Goal: Find specific page/section: Locate a particular part of the current website

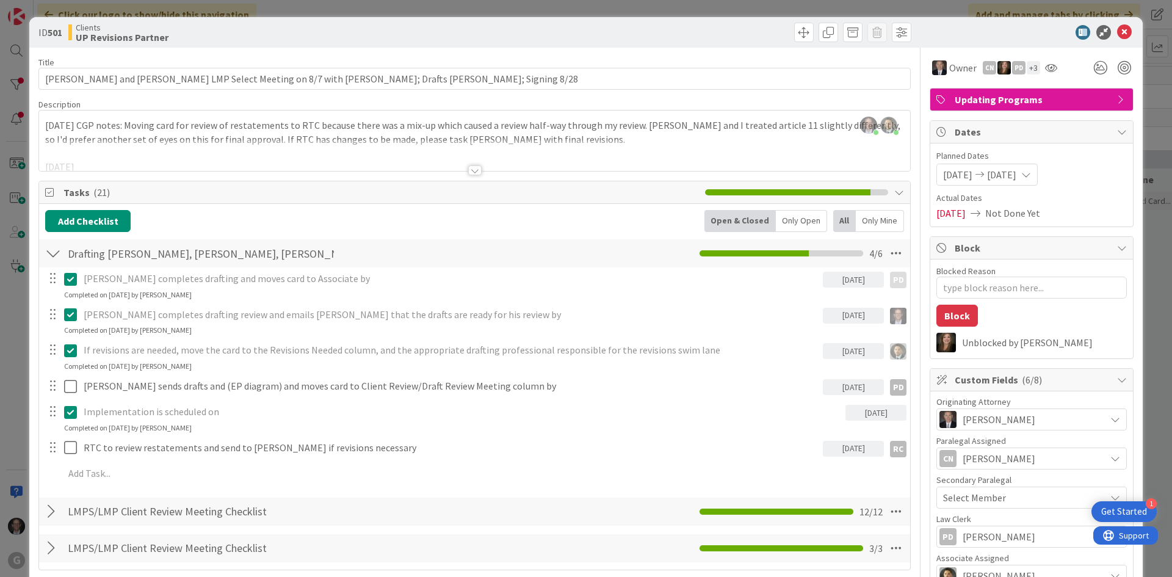
scroll to position [2128, 0]
click at [1117, 31] on icon at bounding box center [1124, 32] width 15 height 15
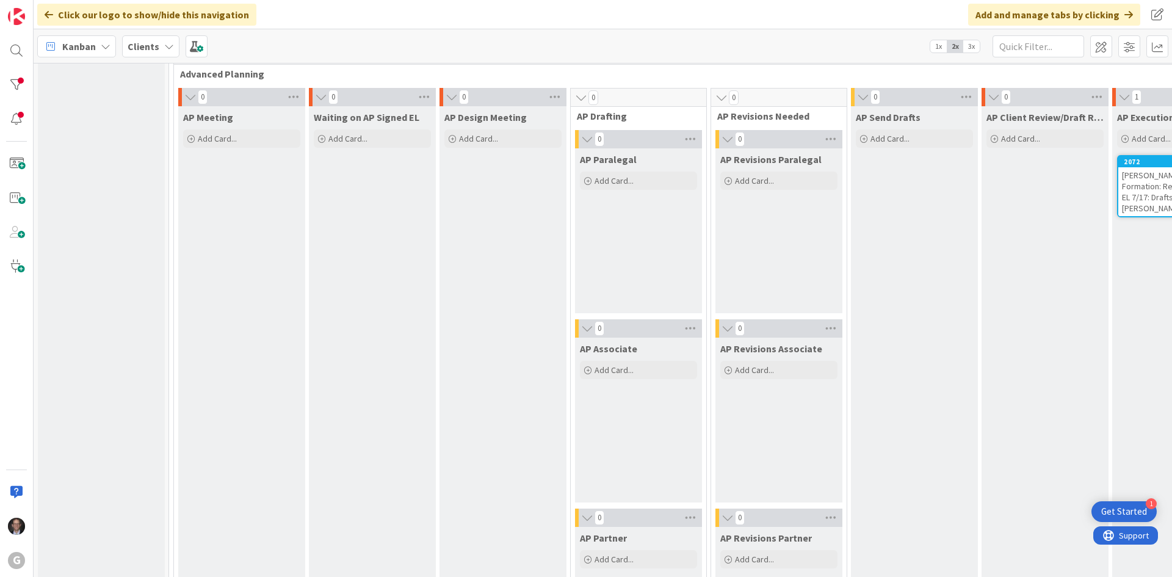
scroll to position [916, 0]
click at [9, 82] on div at bounding box center [16, 85] width 24 height 24
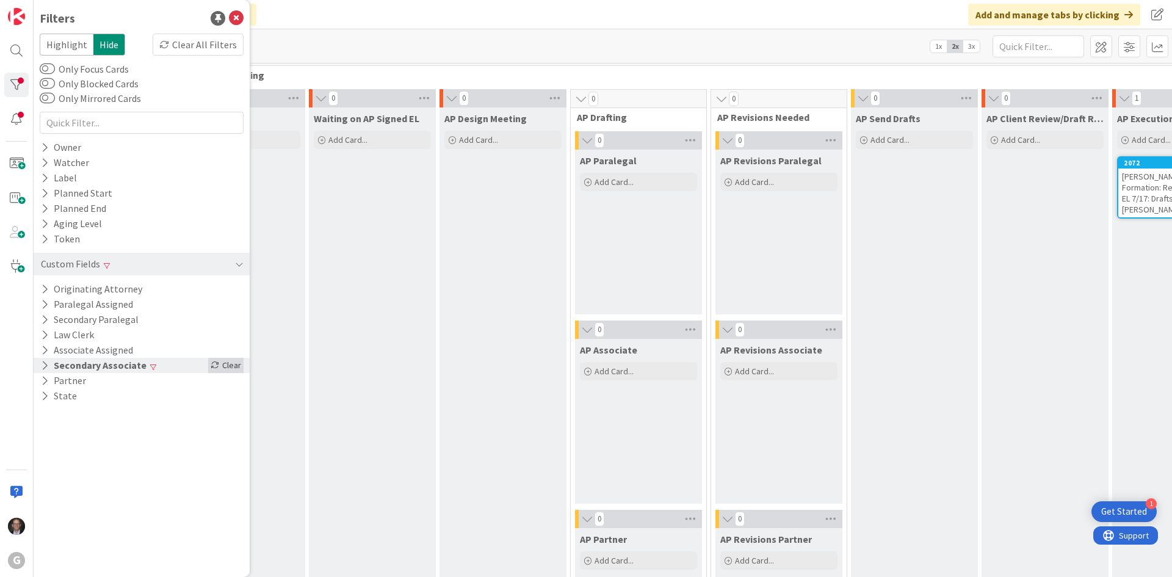
click at [219, 369] on div "Clear" at bounding box center [225, 365] width 35 height 15
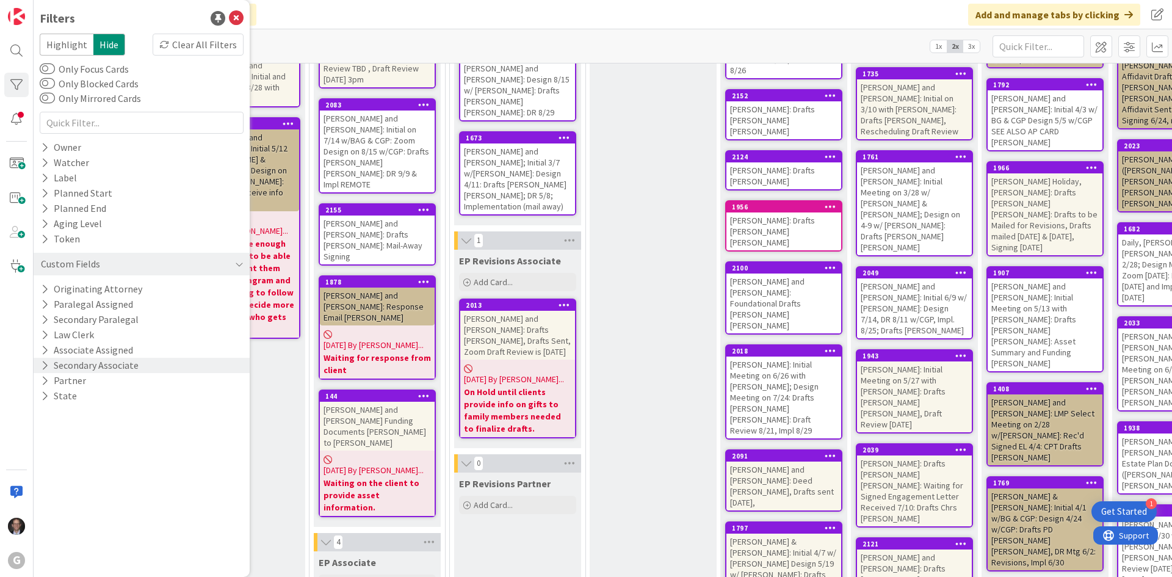
scroll to position [0, 0]
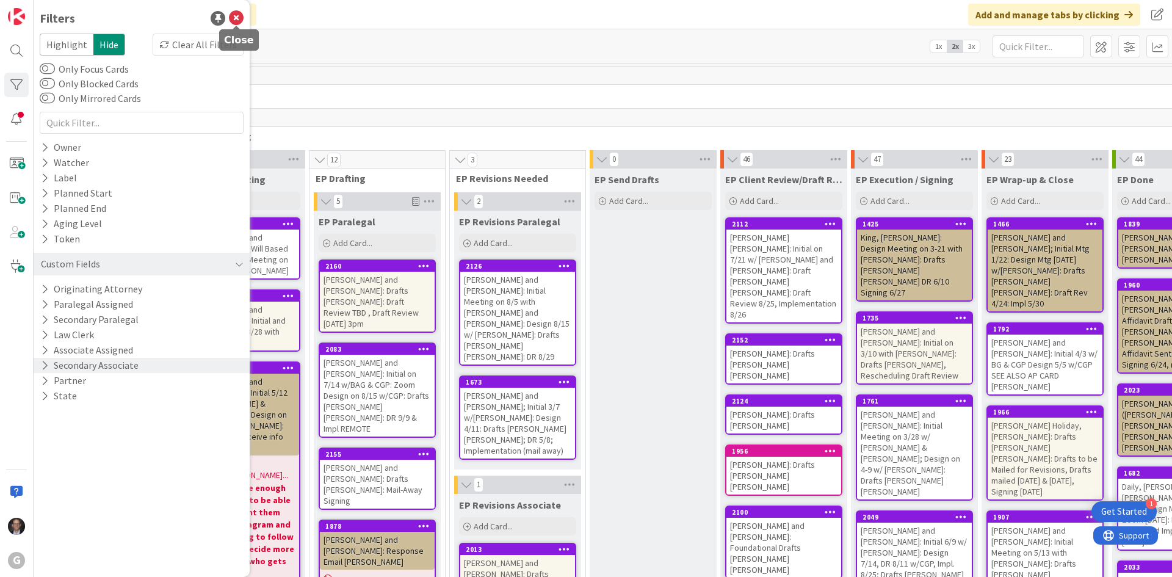
click at [234, 20] on icon at bounding box center [236, 18] width 15 height 15
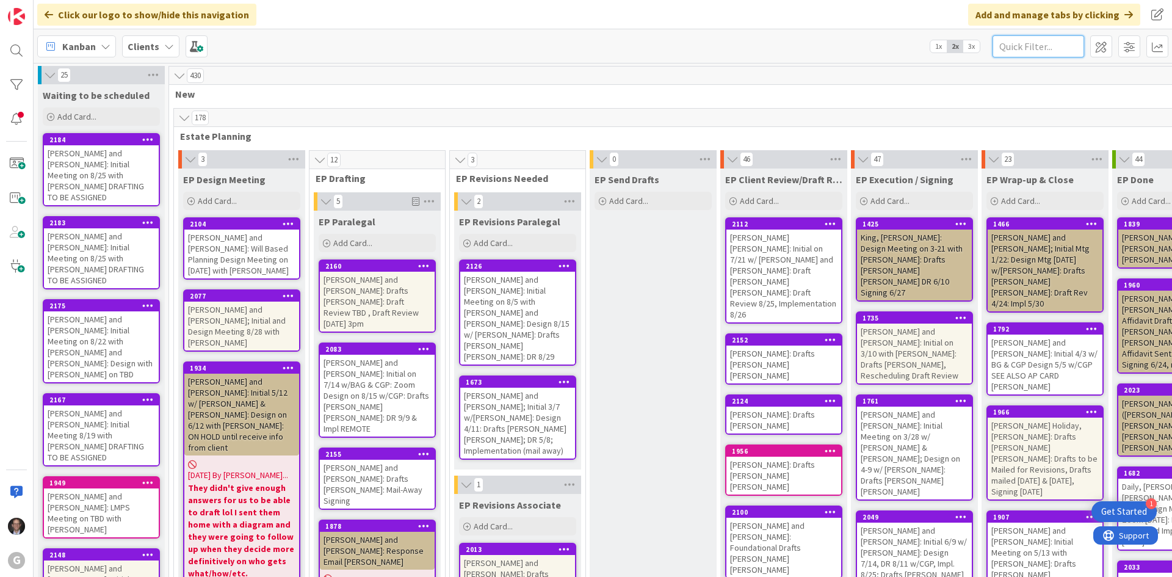
click at [1056, 44] on input "text" at bounding box center [1039, 46] width 92 height 22
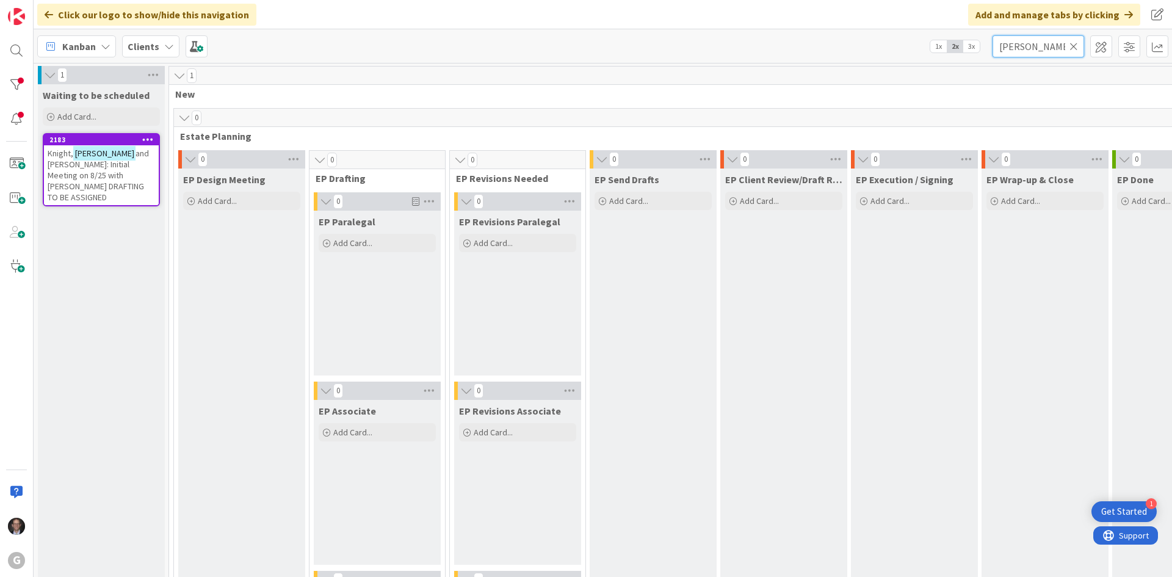
type input "[PERSON_NAME]"
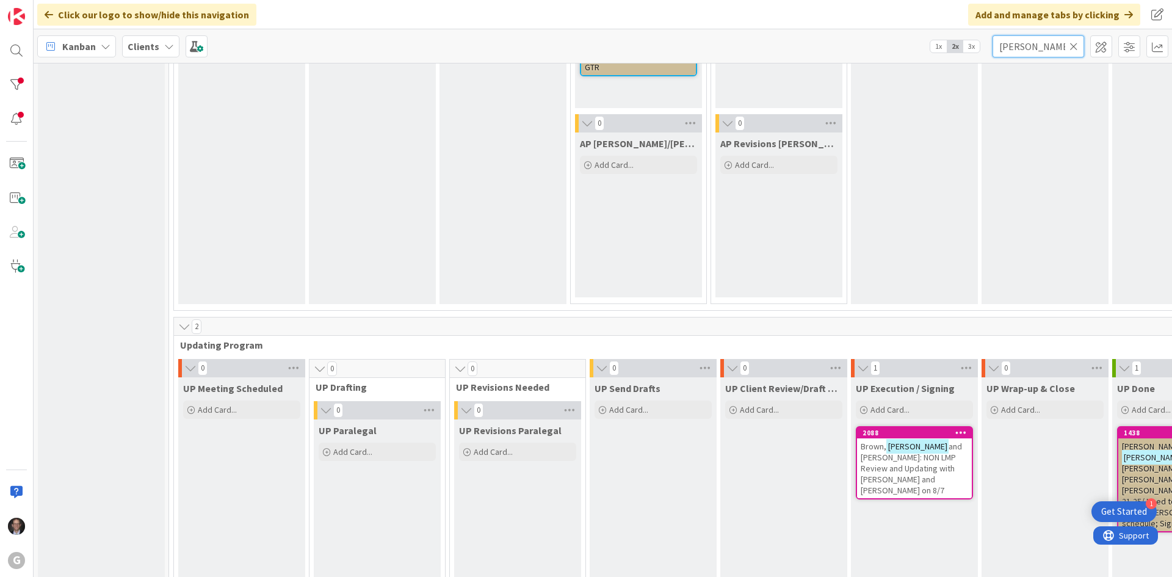
scroll to position [1745, 0]
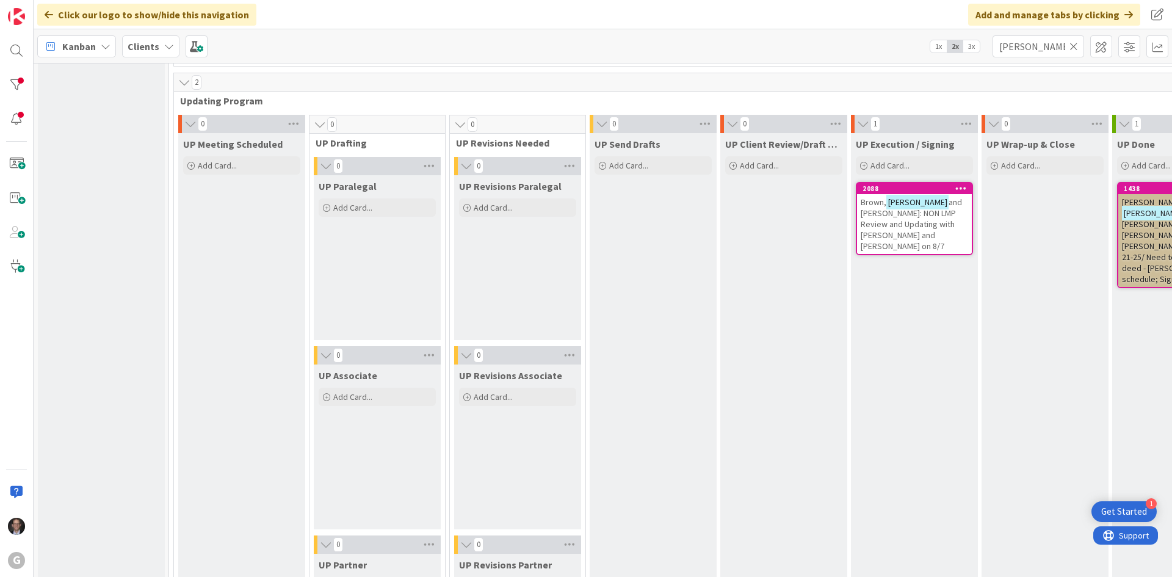
click at [911, 226] on span "and [PERSON_NAME]: NON LMP Review and Updating with [PERSON_NAME] and [PERSON_N…" at bounding box center [911, 224] width 101 height 55
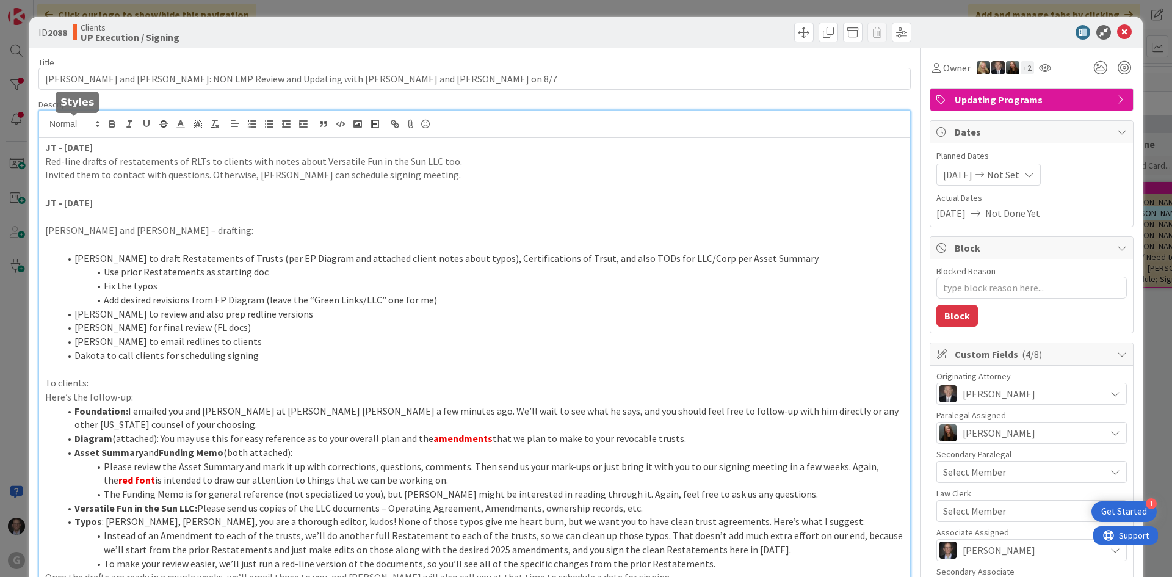
click at [45, 125] on div "[PERSON_NAME] just joined JT - [DATE] Red-line drafts of restatements of RLTs t…" at bounding box center [474, 534] width 871 height 847
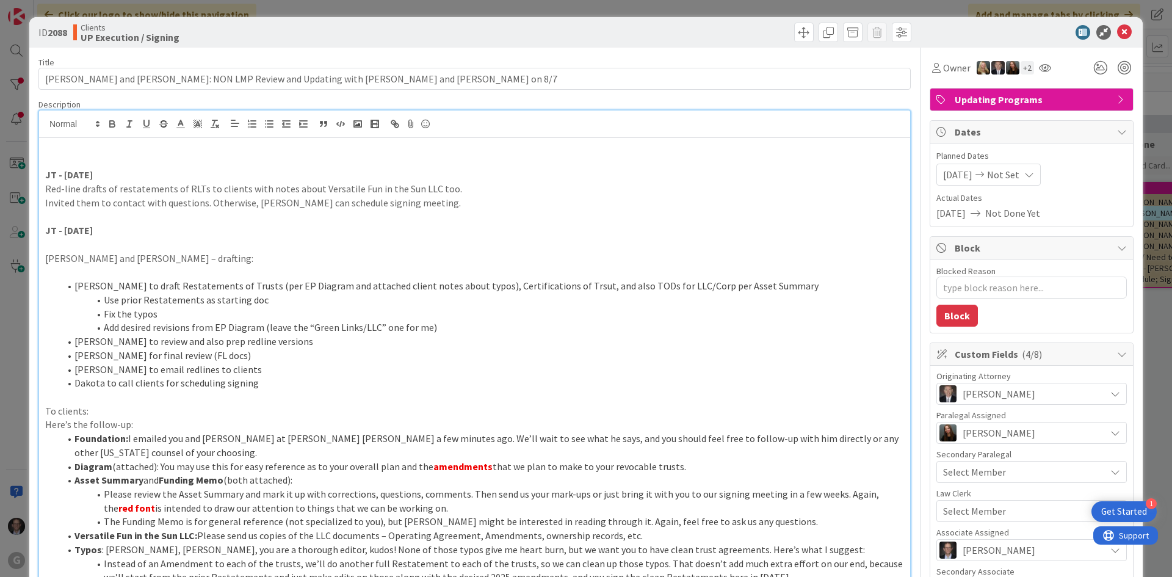
type textarea "x"
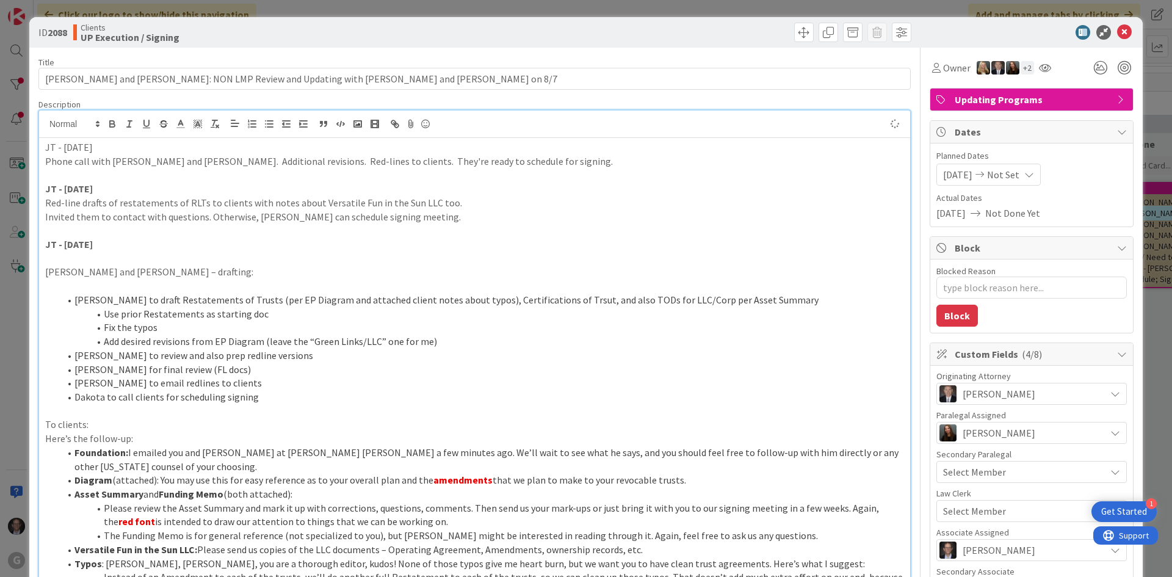
type textarea "x"
click at [1117, 32] on icon at bounding box center [1124, 32] width 15 height 15
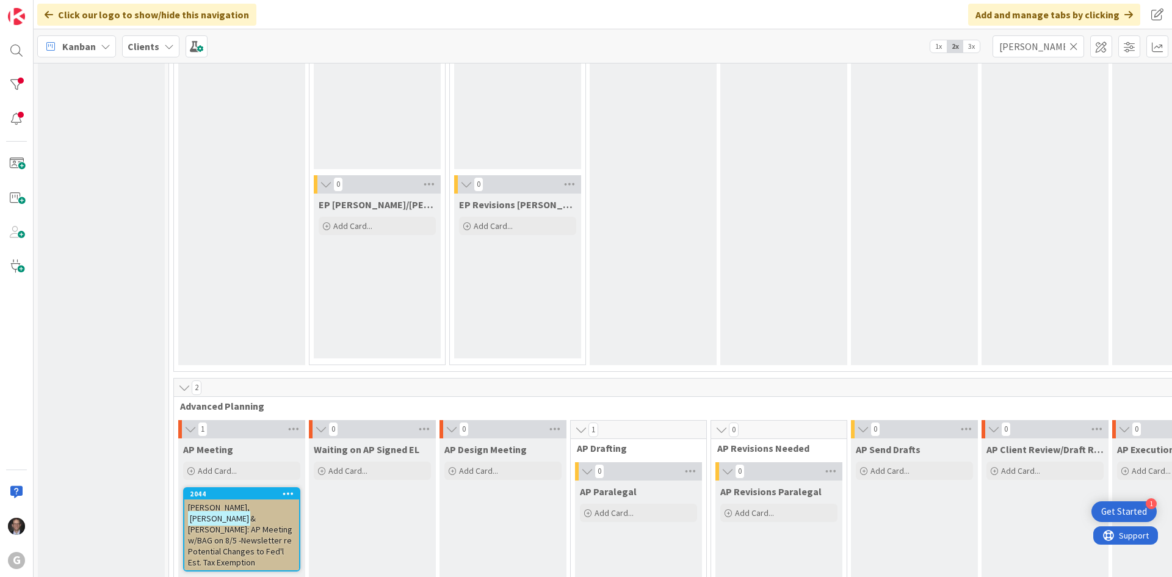
scroll to position [341, 0]
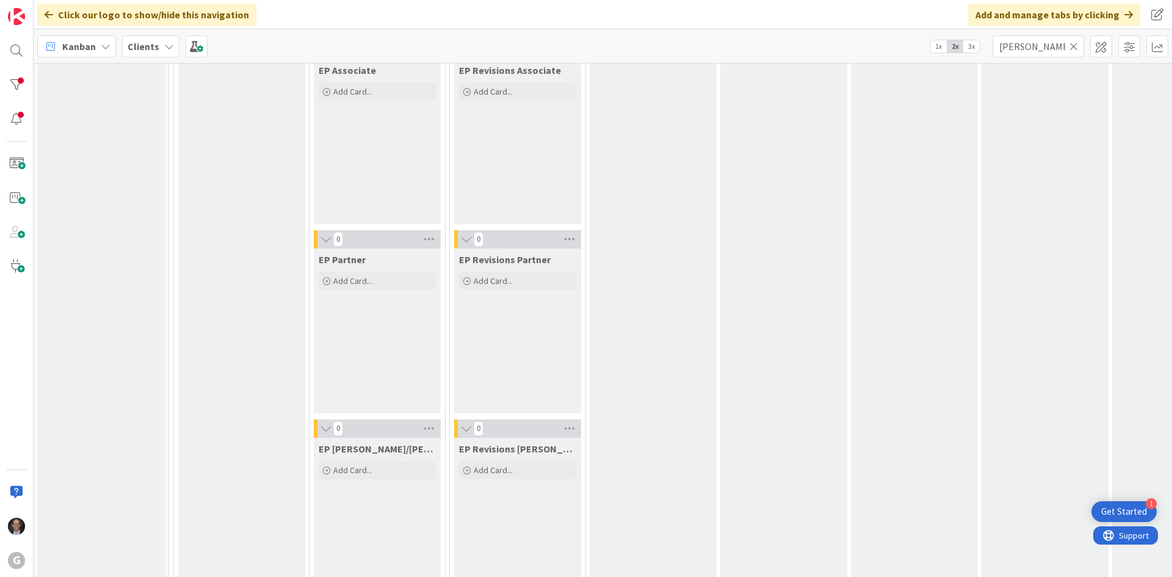
click at [1072, 49] on icon at bounding box center [1074, 46] width 9 height 11
click at [1042, 44] on input "text" at bounding box center [1039, 46] width 92 height 22
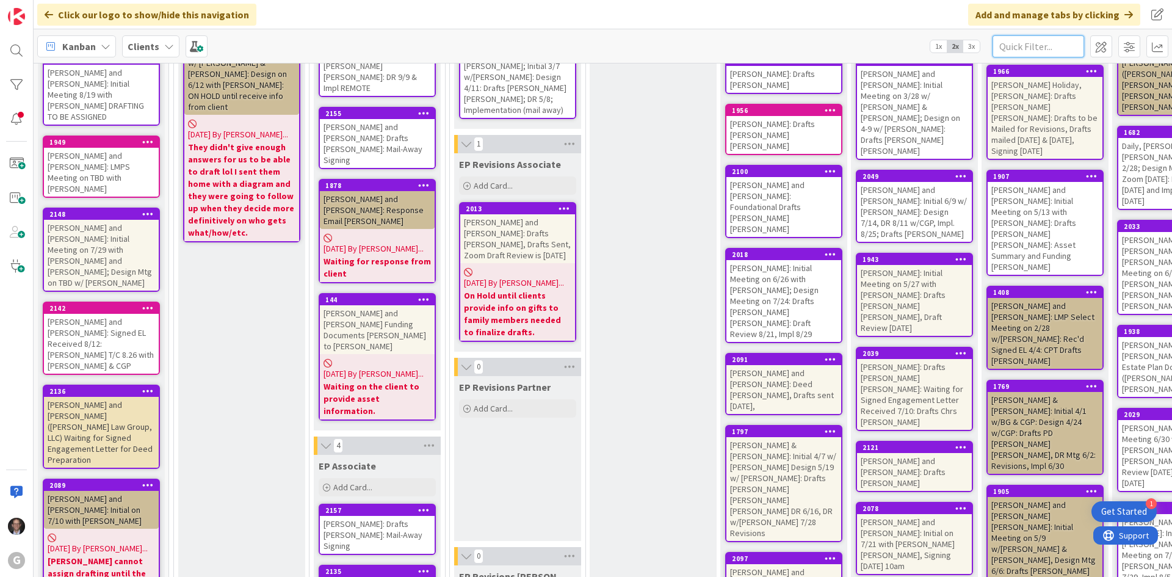
type input "g"
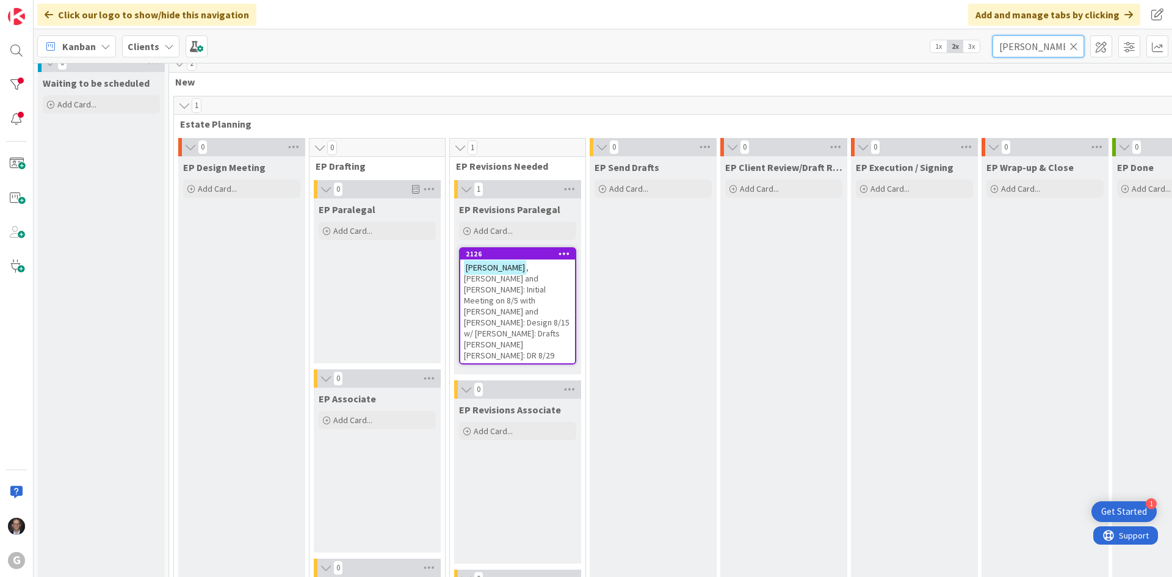
scroll to position [0, 0]
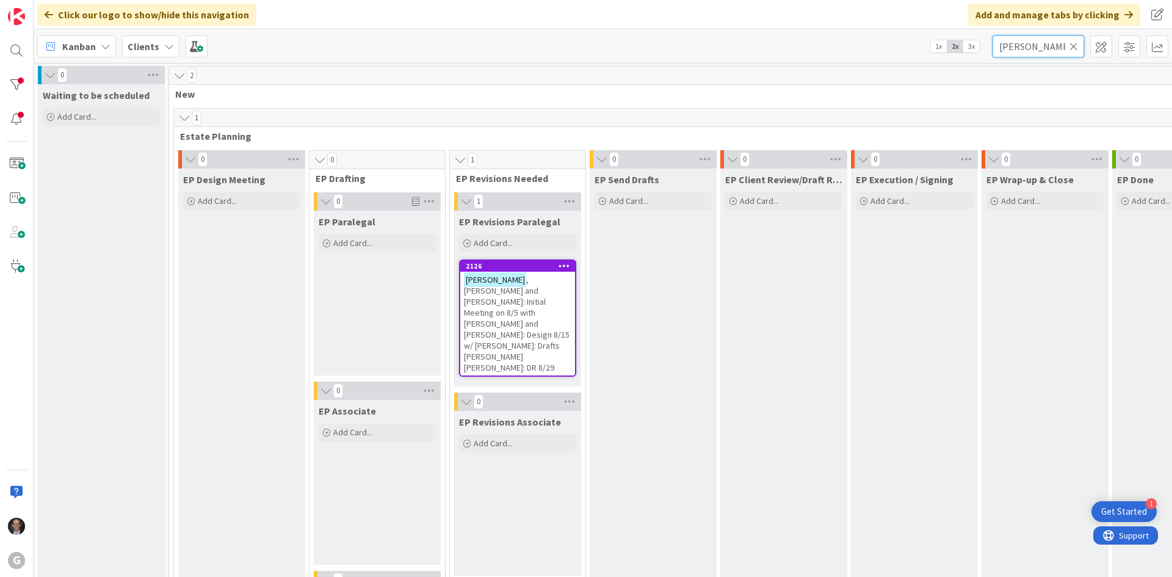
type input "[PERSON_NAME]"
click at [531, 300] on span ", [PERSON_NAME] and [PERSON_NAME]: Initial Meeting on 8/5 with [PERSON_NAME] an…" at bounding box center [517, 323] width 106 height 99
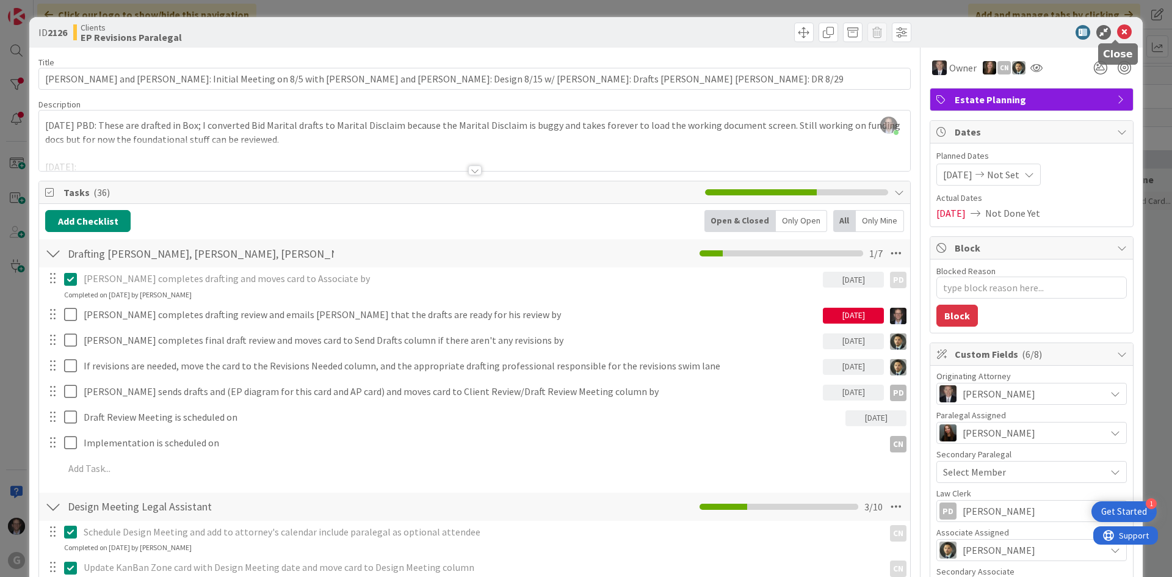
click at [1121, 29] on icon at bounding box center [1124, 32] width 15 height 15
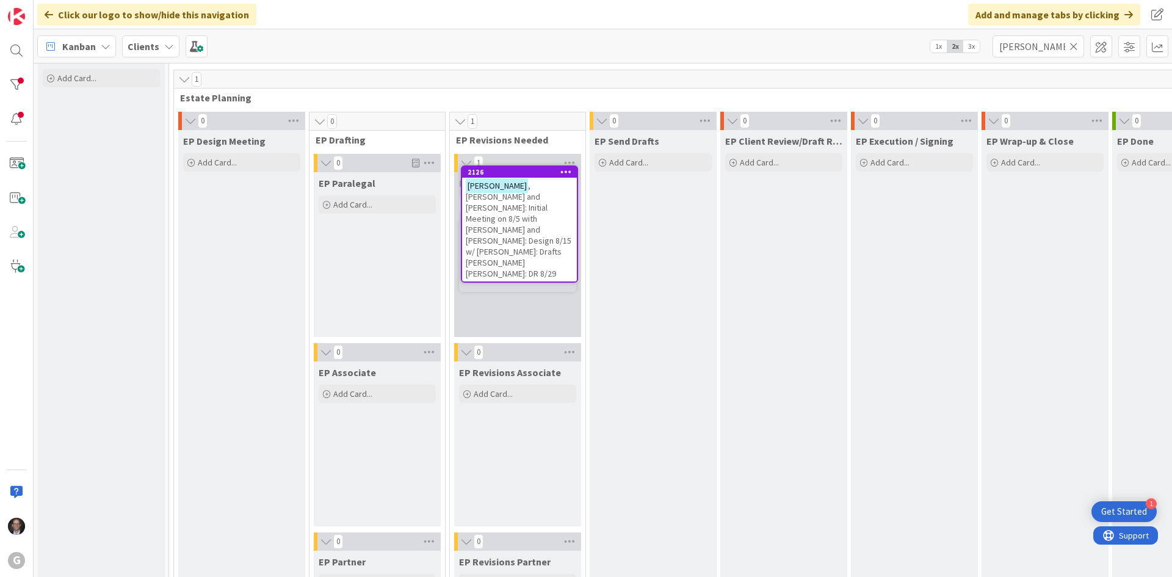
scroll to position [35, 0]
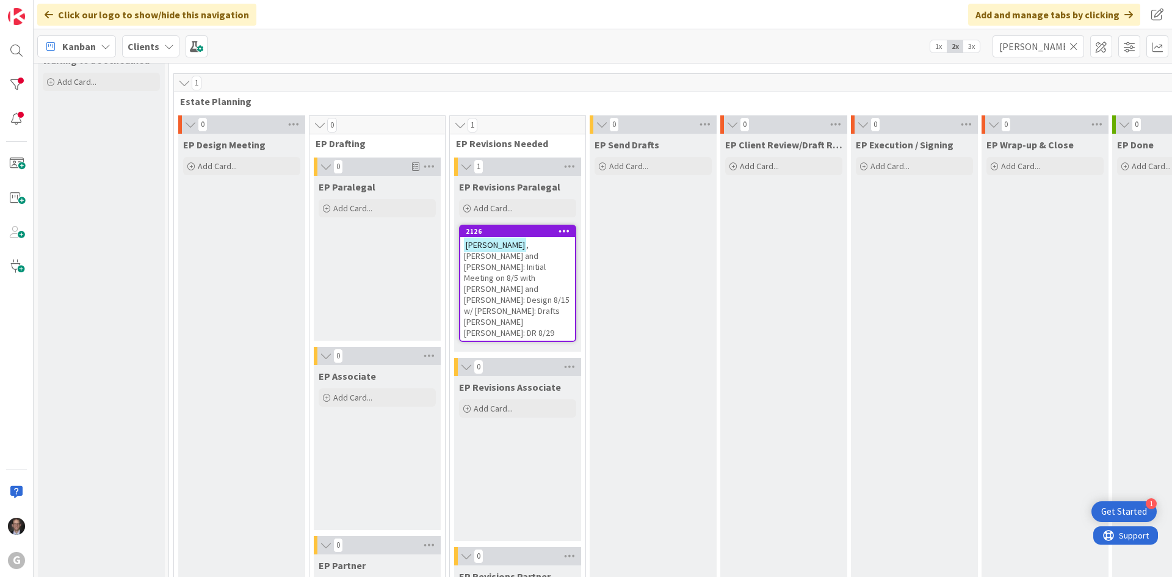
click at [523, 271] on span ", [PERSON_NAME] and [PERSON_NAME]: Initial Meeting on 8/5 with [PERSON_NAME] an…" at bounding box center [517, 288] width 106 height 99
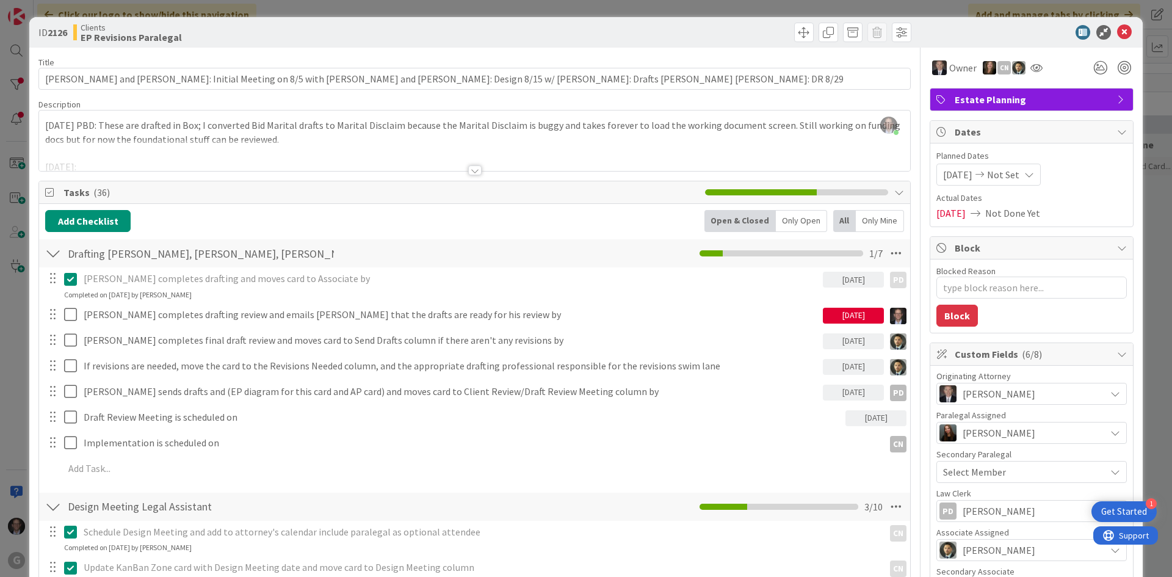
click at [473, 170] on div at bounding box center [474, 170] width 13 height 10
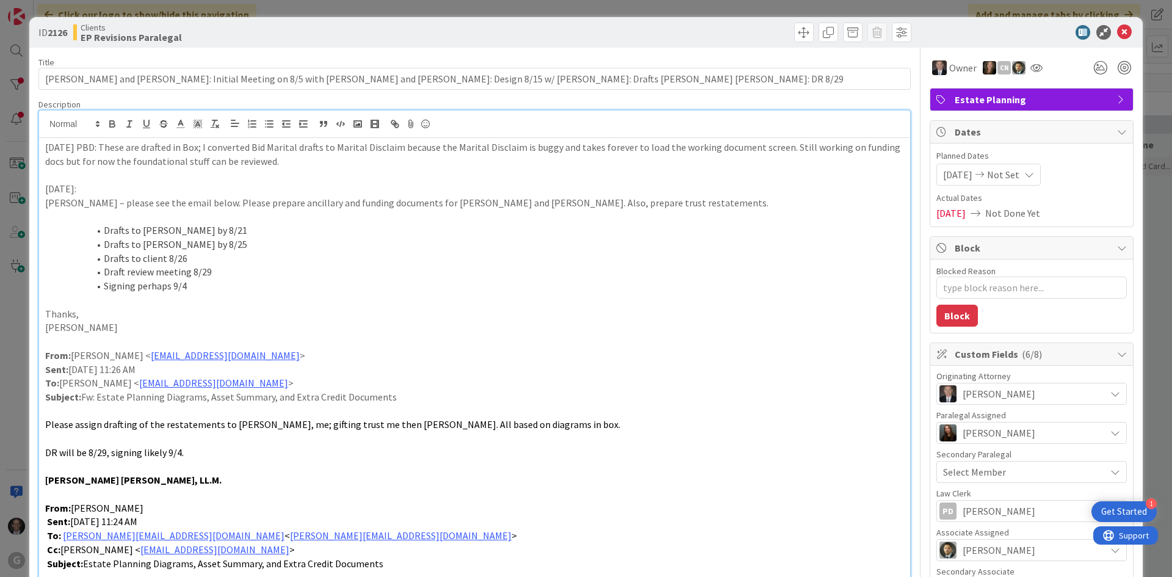
click at [551, 564] on p "Subject: Estate Planning Diagrams, Asset Summary, and Extra Credit Documents" at bounding box center [474, 564] width 859 height 14
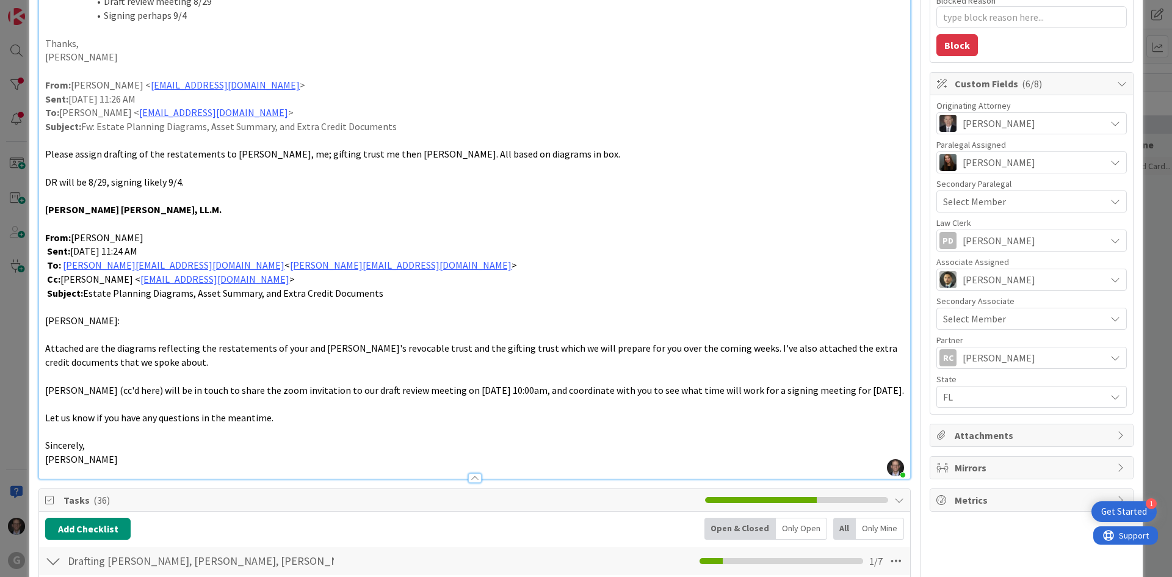
scroll to position [244, 0]
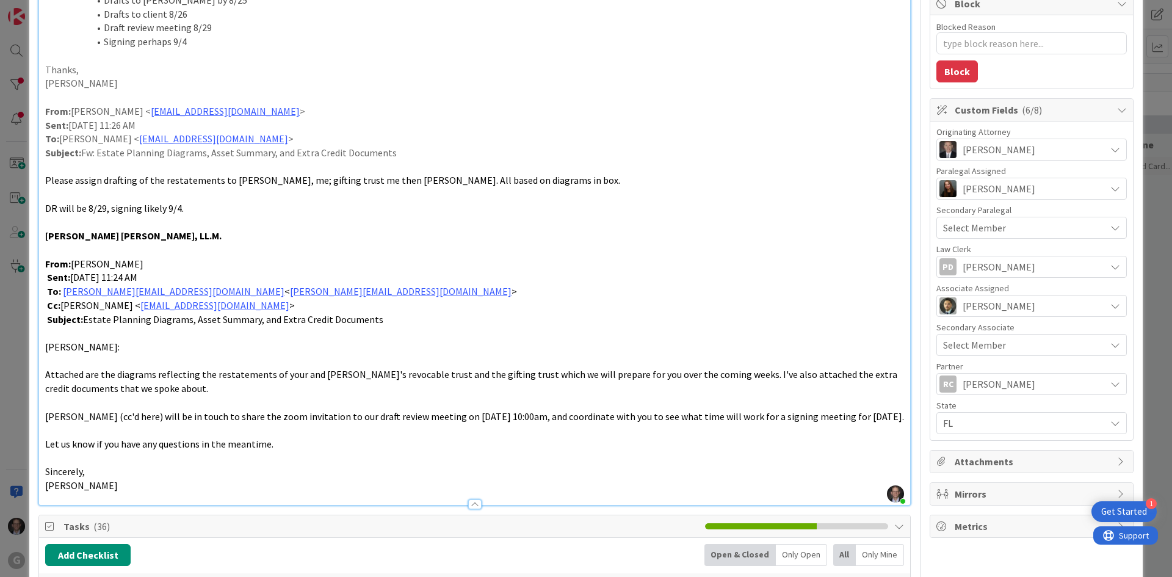
type textarea "x"
